Goal: Task Accomplishment & Management: Use online tool/utility

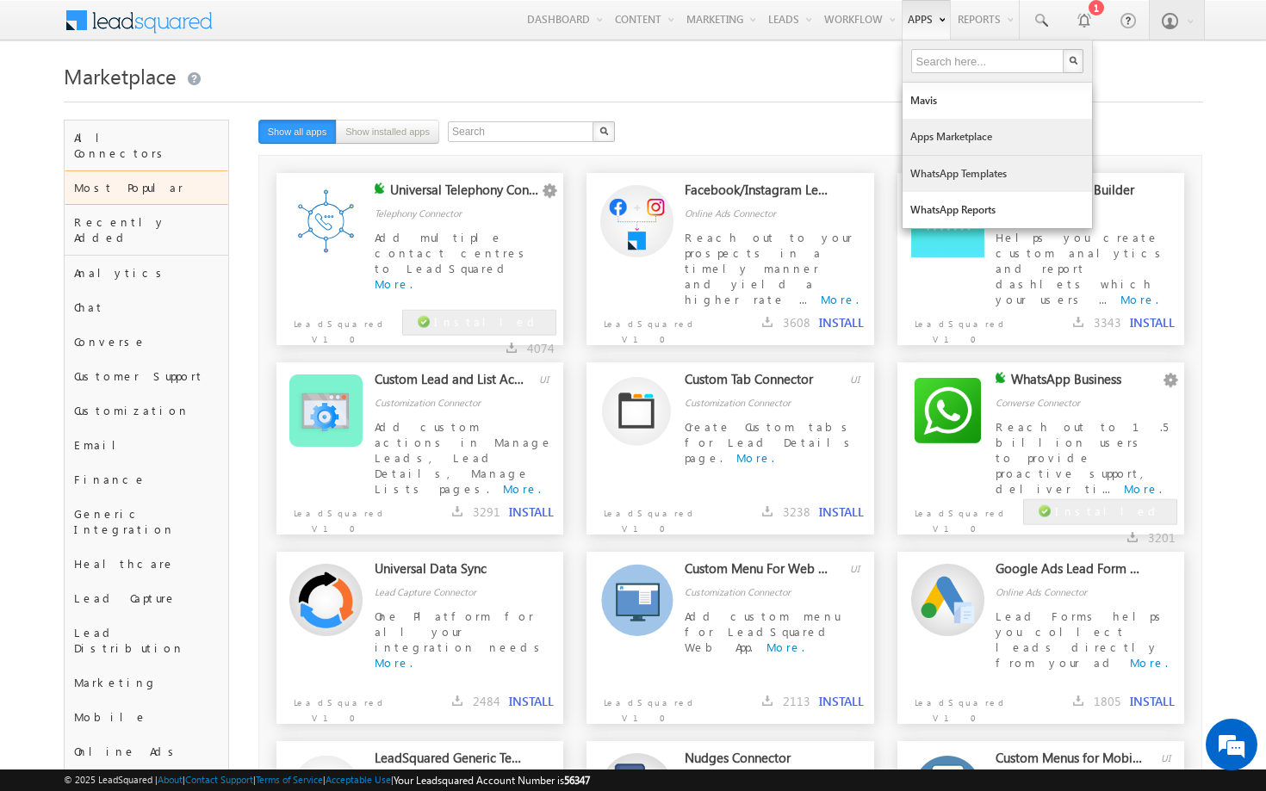
click at [943, 163] on link "WhatsApp Templates" at bounding box center [996, 174] width 189 height 36
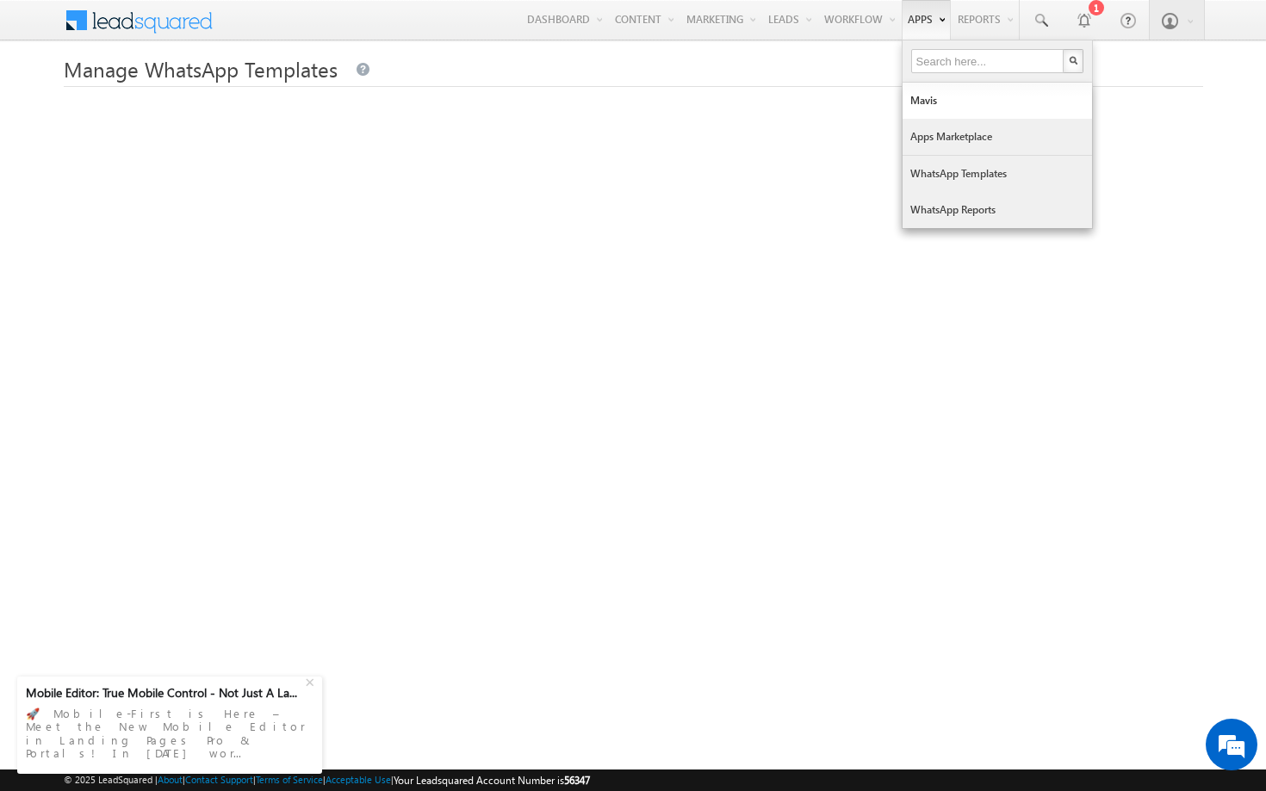
click at [951, 142] on link "Apps Marketplace" at bounding box center [996, 137] width 189 height 36
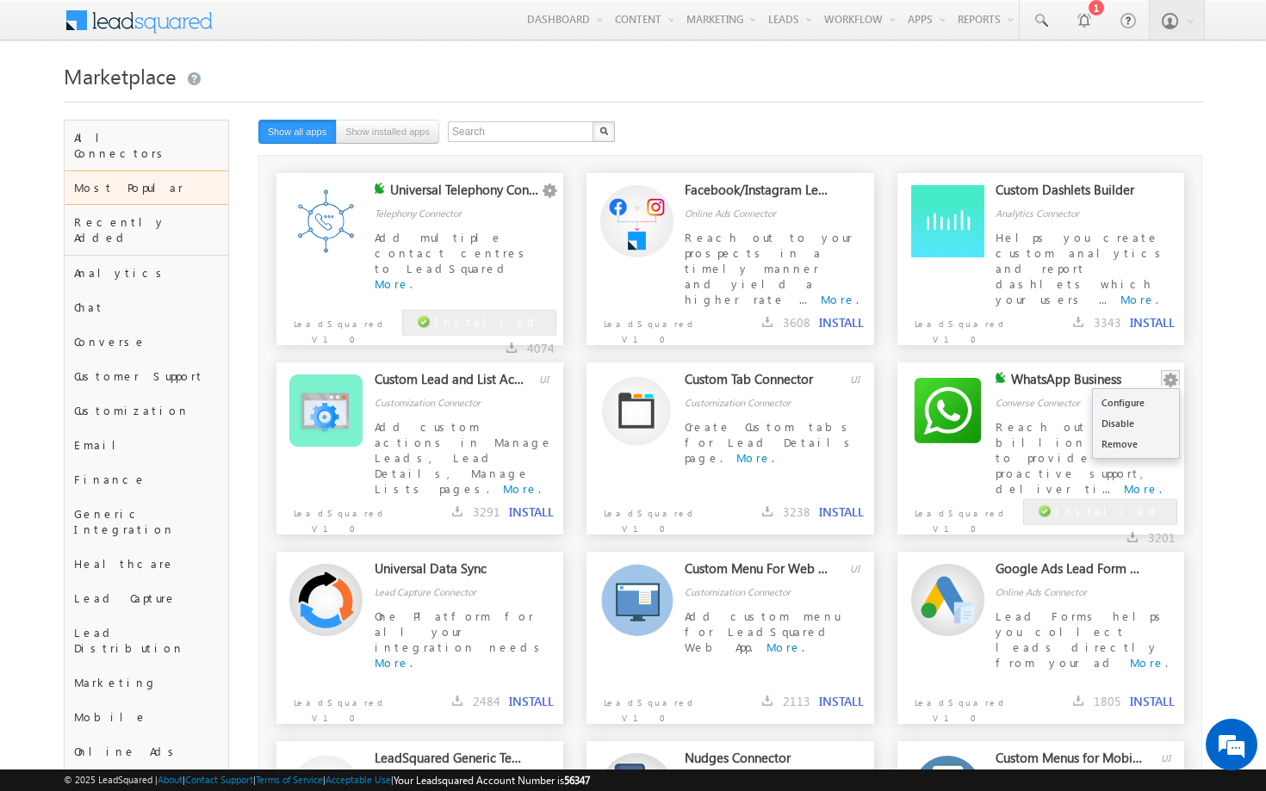
click at [1168, 388] on button "button" at bounding box center [1170, 380] width 17 height 17
click at [1140, 402] on link "Configure" at bounding box center [1136, 403] width 86 height 21
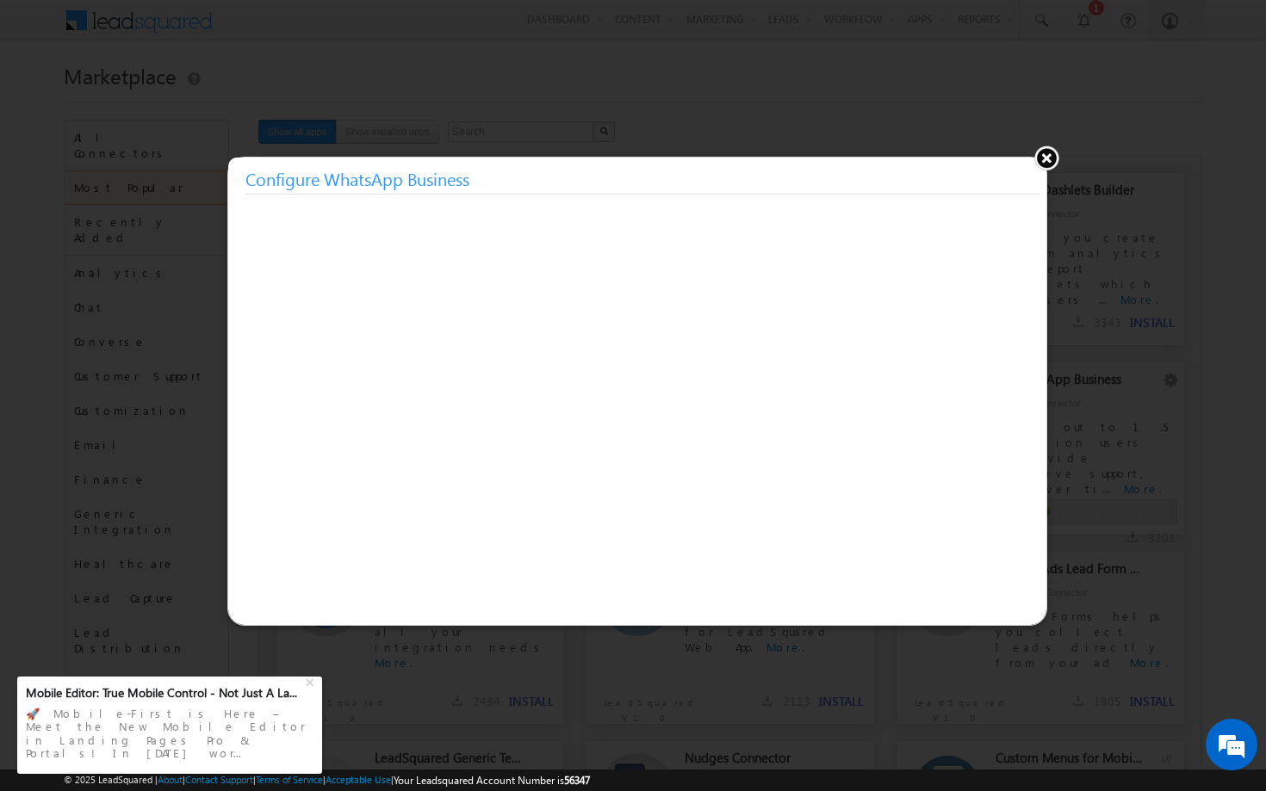
click at [1046, 155] on button at bounding box center [1046, 158] width 26 height 26
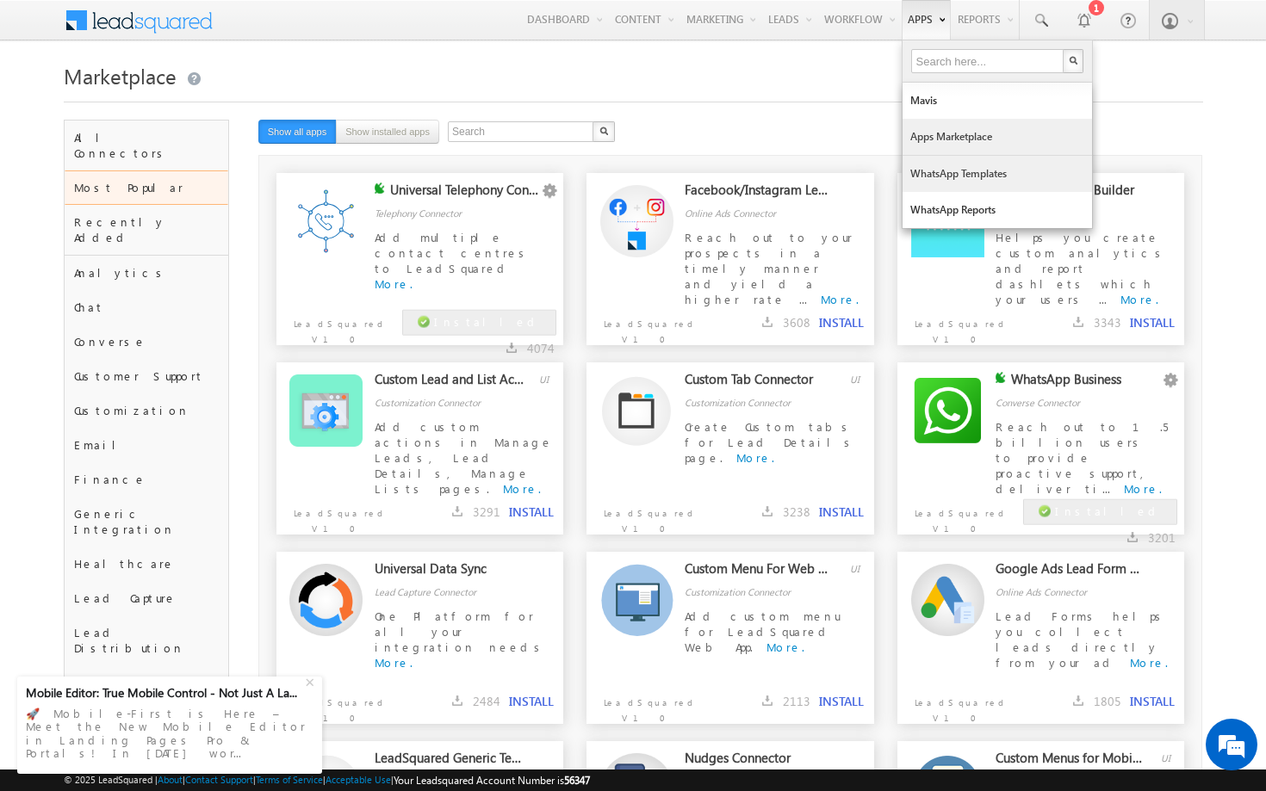
click at [951, 182] on link "WhatsApp Templates" at bounding box center [996, 174] width 189 height 36
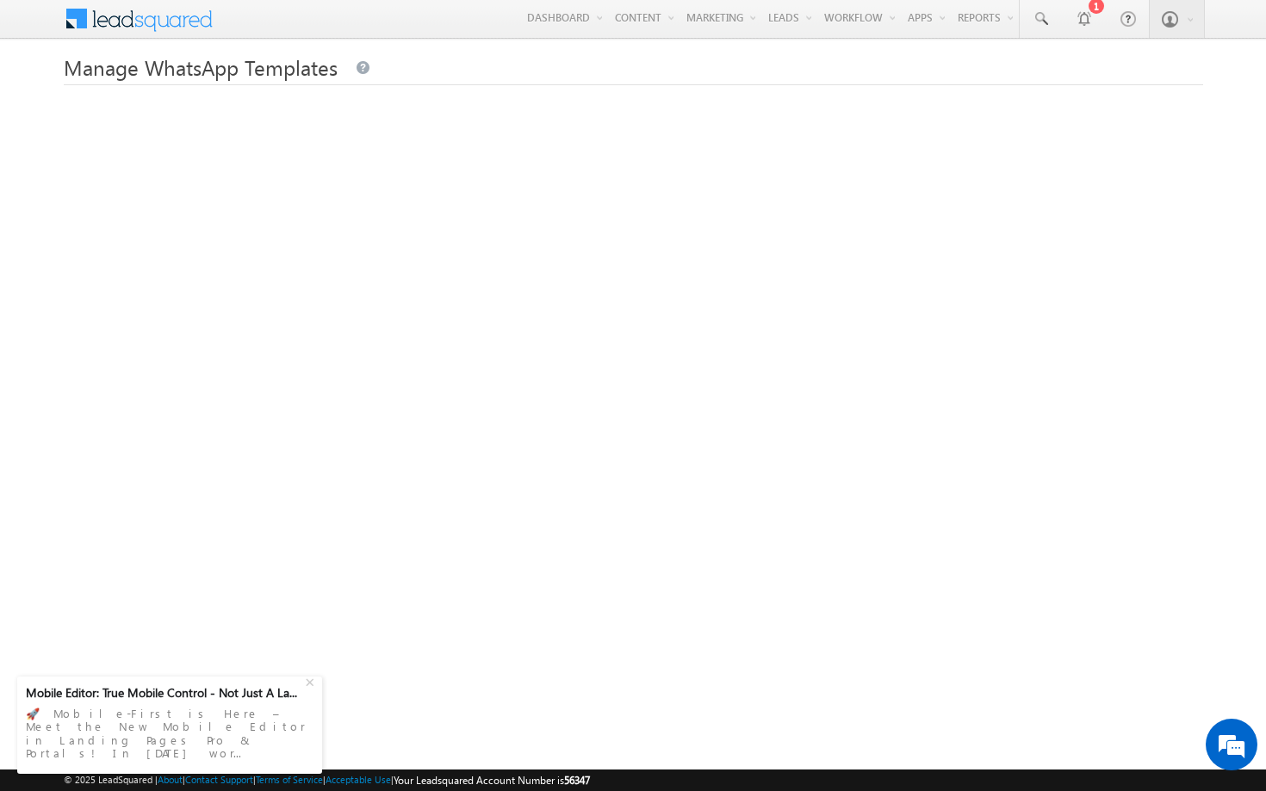
scroll to position [48, 0]
